Goal: Transaction & Acquisition: Purchase product/service

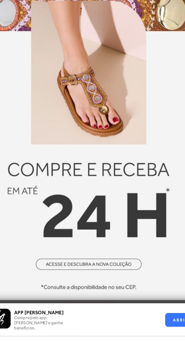
scroll to position [1787, 0]
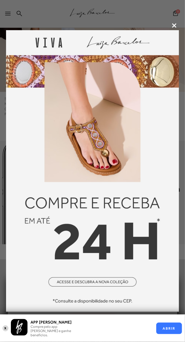
click at [174, 28] on icon at bounding box center [174, 25] width 5 height 5
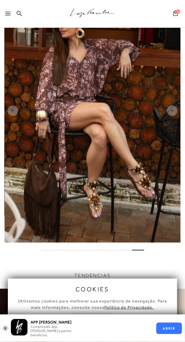
scroll to position [1498, 0]
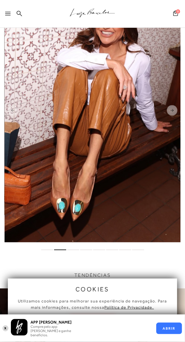
click at [175, 112] on rect "Next slide" at bounding box center [172, 110] width 11 height 11
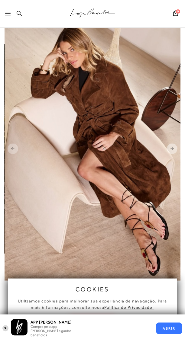
scroll to position [1459, 0]
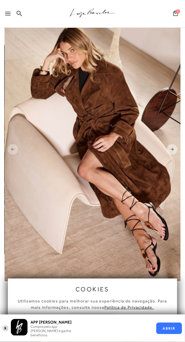
click at [15, 157] on img "4 / 8" at bounding box center [93, 149] width 176 height 263
click at [20, 148] on img "4 / 8" at bounding box center [93, 149] width 176 height 263
